Goal: Task Accomplishment & Management: Use online tool/utility

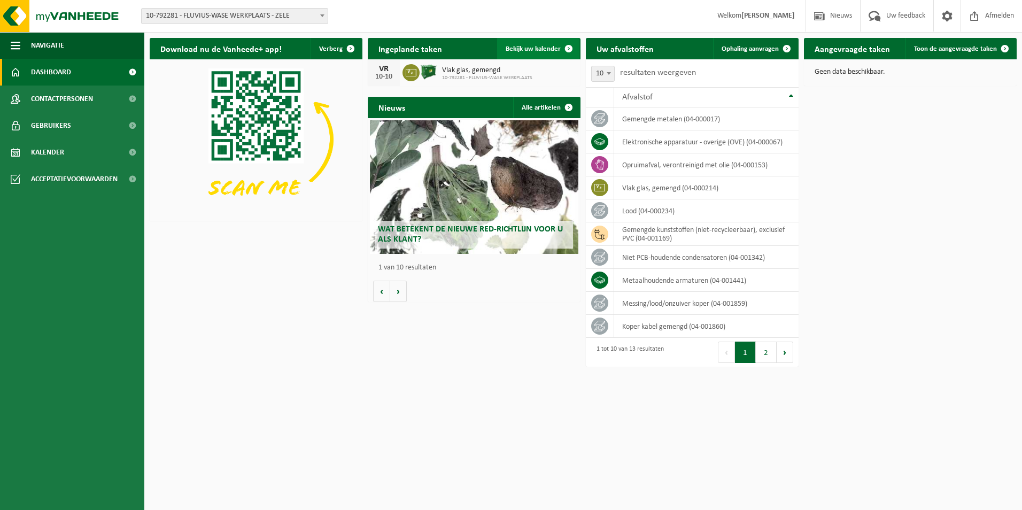
click at [536, 46] on span "Bekijk uw kalender" at bounding box center [532, 48] width 55 height 7
click at [756, 44] on link "Ophaling aanvragen" at bounding box center [755, 48] width 84 height 21
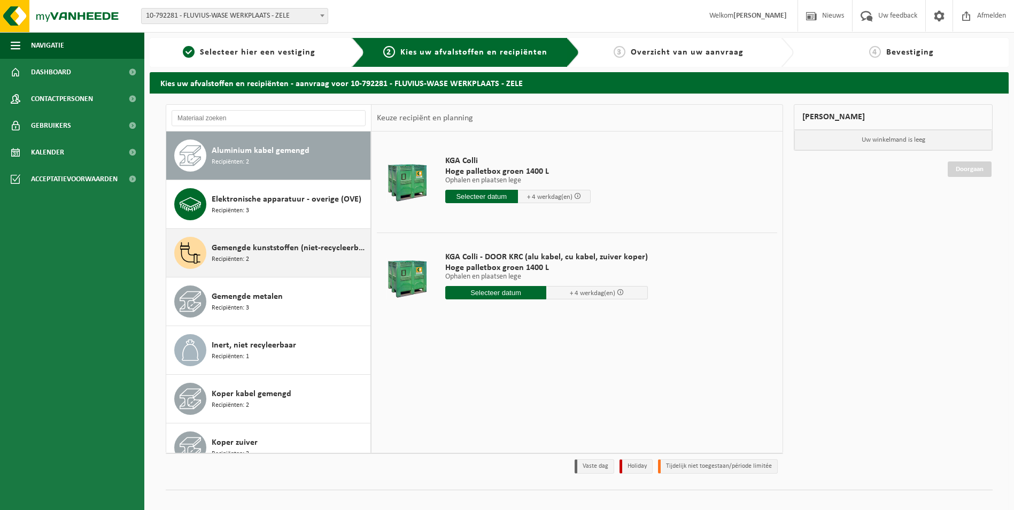
click at [252, 256] on div "Gemengde kunststoffen (niet-recycleerbaar), exclusief PVC Recipiënten: 2" at bounding box center [290, 253] width 156 height 32
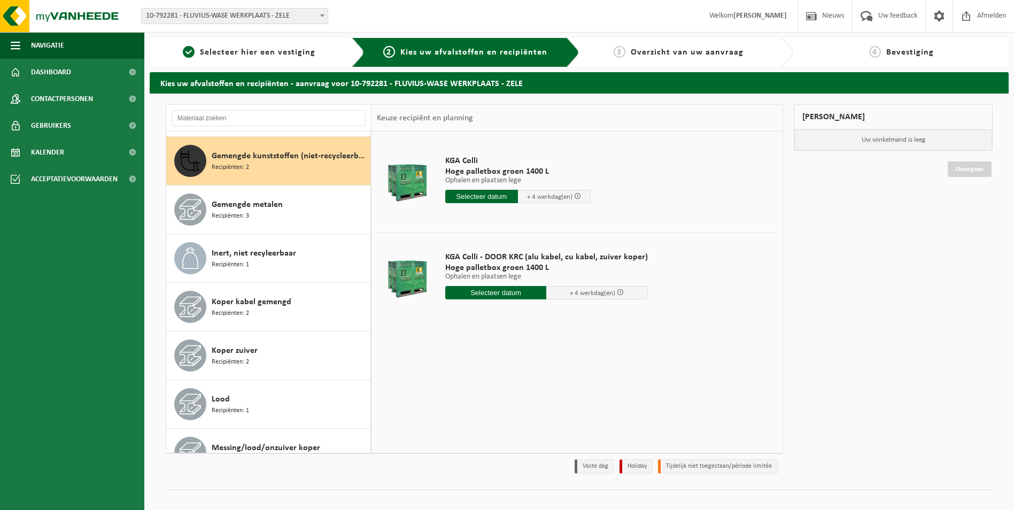
scroll to position [97, 0]
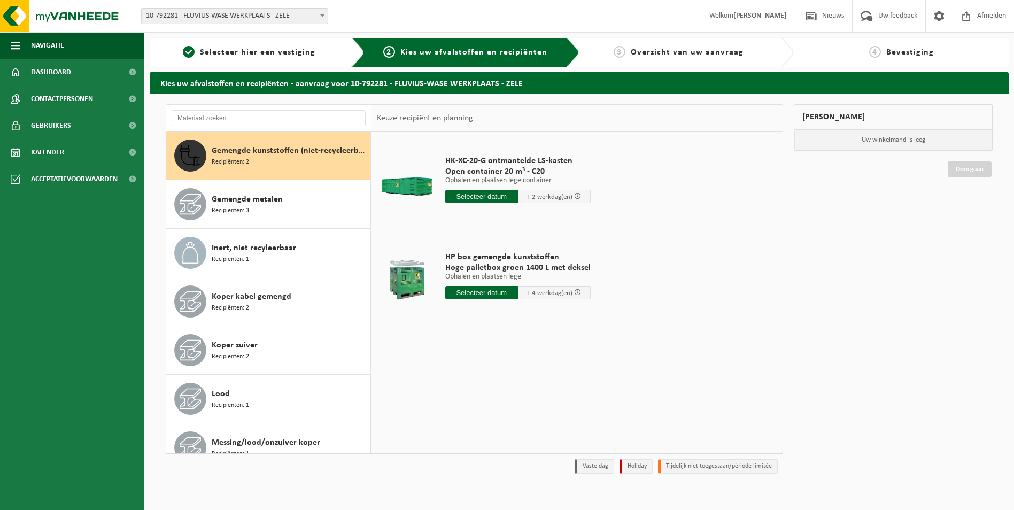
click at [475, 197] on input "text" at bounding box center [481, 196] width 73 height 13
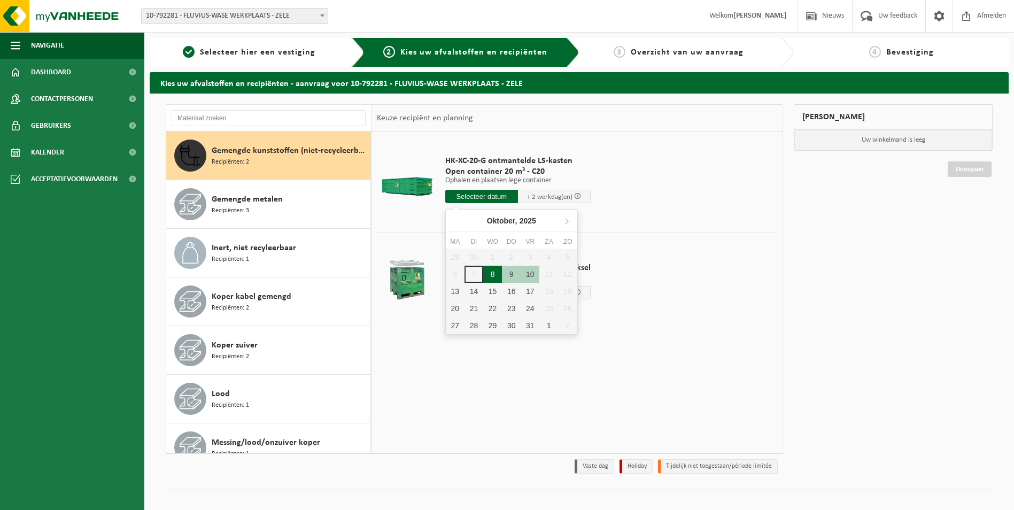
click at [491, 274] on div "8" at bounding box center [492, 274] width 19 height 17
type input "Van 2025-10-08"
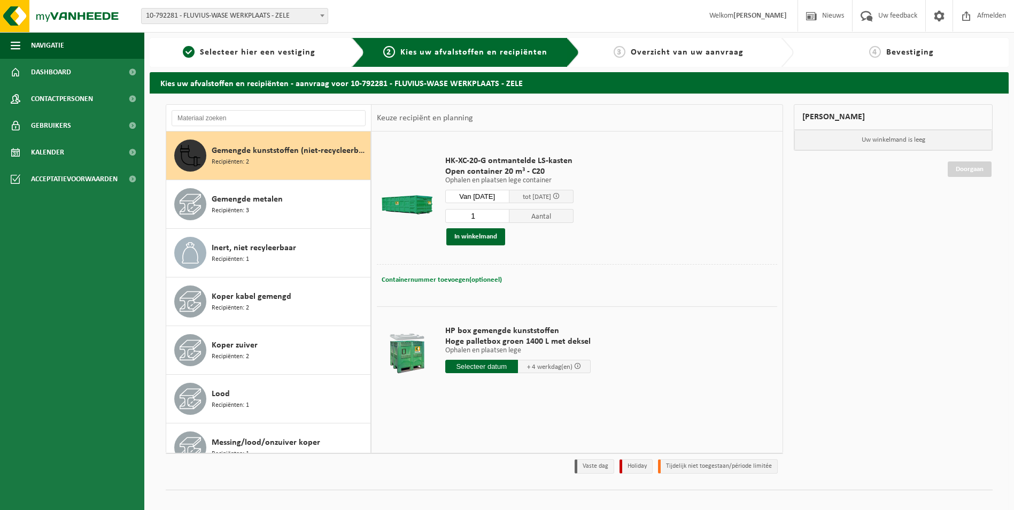
click at [449, 276] on span "Containernummer toevoegen(optioneel)" at bounding box center [441, 279] width 120 height 7
type input "C20-1190"
click at [477, 237] on button "In winkelmand" at bounding box center [475, 236] width 59 height 17
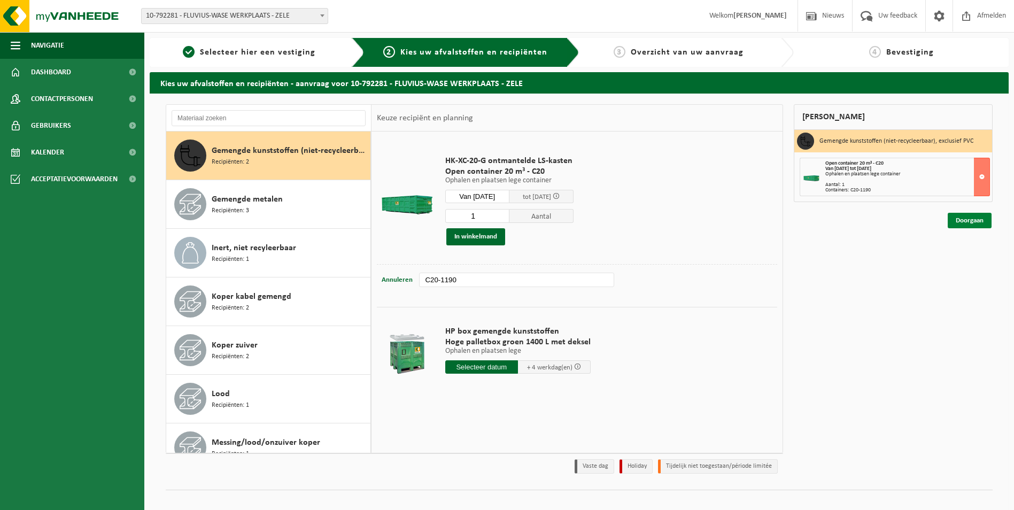
click at [977, 222] on link "Doorgaan" at bounding box center [969, 220] width 44 height 15
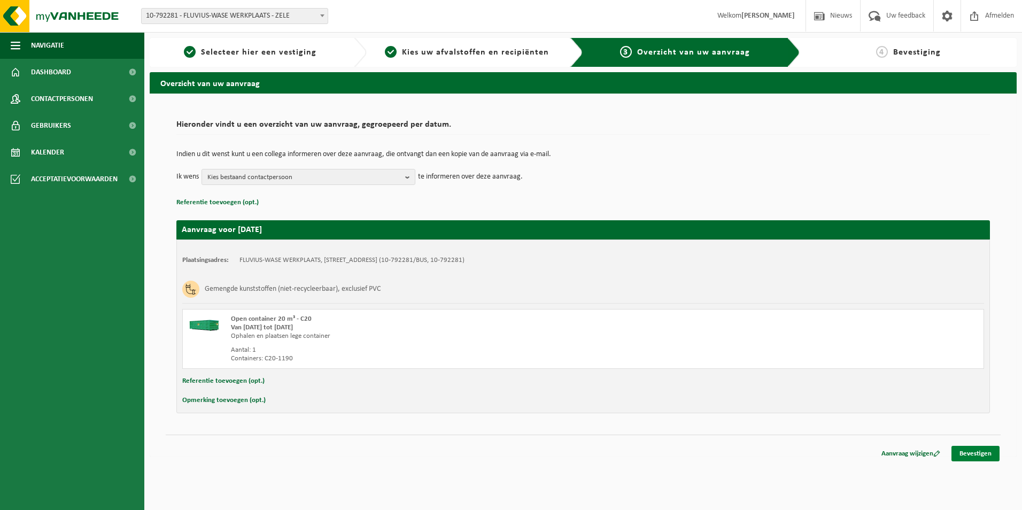
click at [973, 456] on link "Bevestigen" at bounding box center [975, 453] width 48 height 15
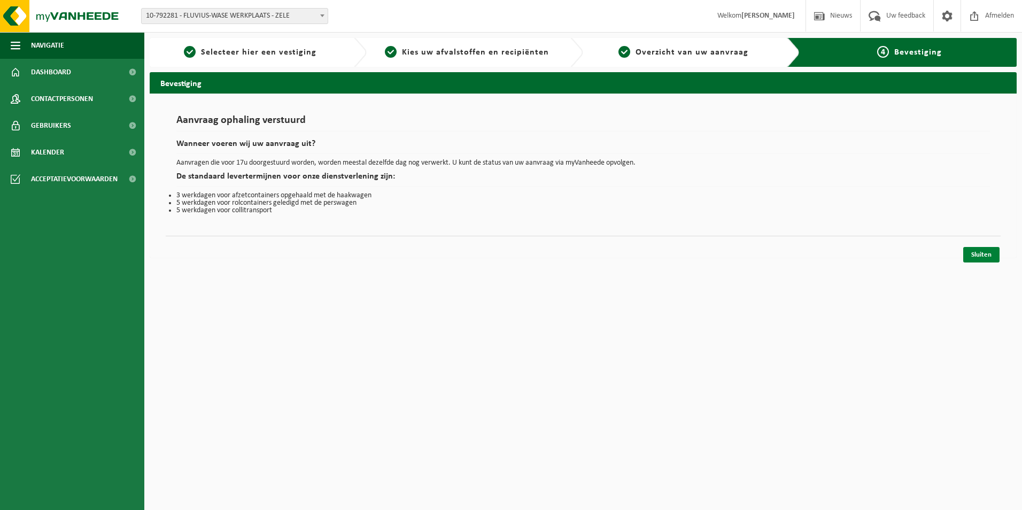
click at [984, 250] on link "Sluiten" at bounding box center [981, 254] width 36 height 15
